Goal: Check status: Check status

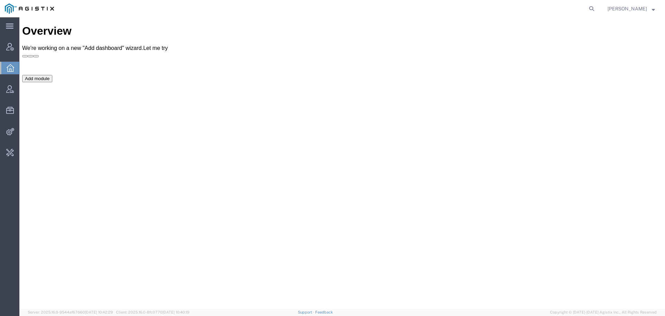
click at [356, 16] on div at bounding box center [328, 8] width 539 height 17
click at [587, 7] on icon at bounding box center [592, 9] width 10 height 10
paste input "56441285"
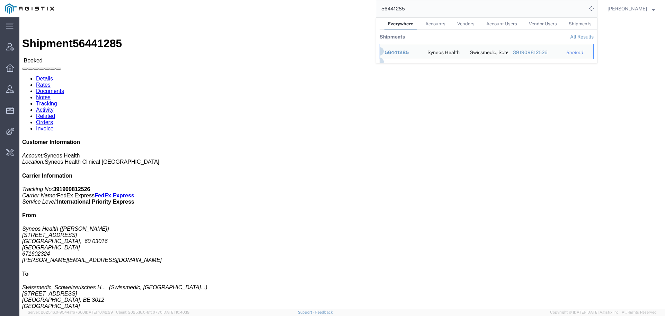
click b "391909812526"
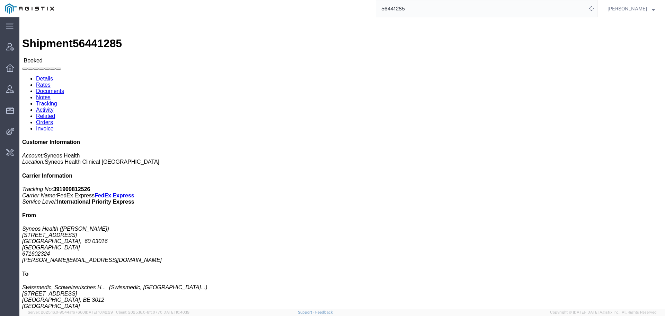
click b "391909812526"
copy b "391909812526"
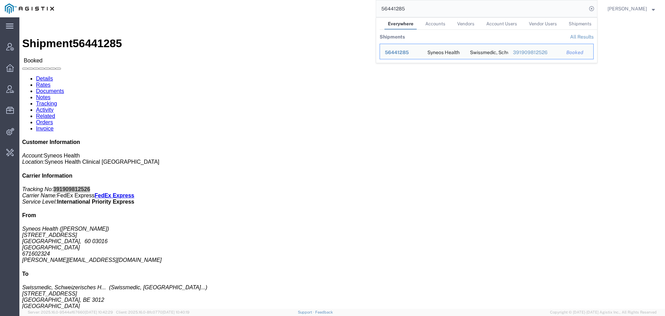
click at [396, 8] on input "56441285" at bounding box center [481, 8] width 211 height 17
click at [387, 7] on input "56441285" at bounding box center [481, 8] width 211 height 17
paste input "67727"
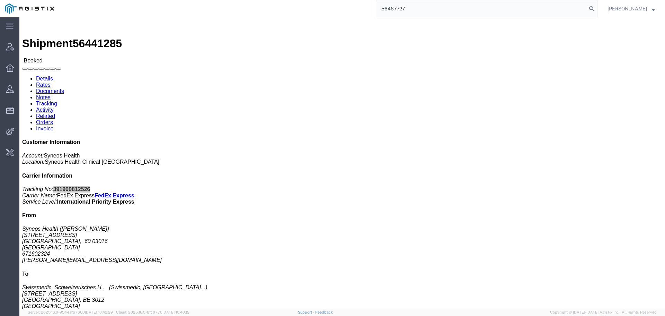
type input "56467727"
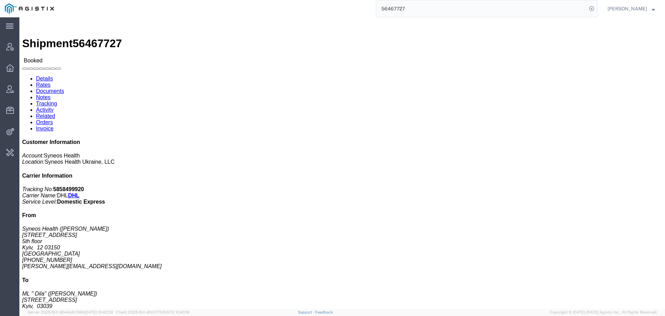
click link "Activity"
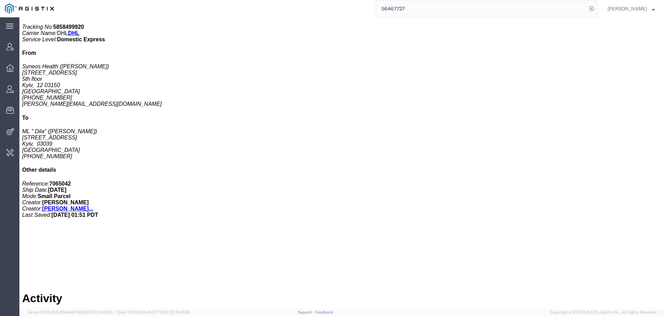
scroll to position [173, 0]
